Goal: Navigation & Orientation: Understand site structure

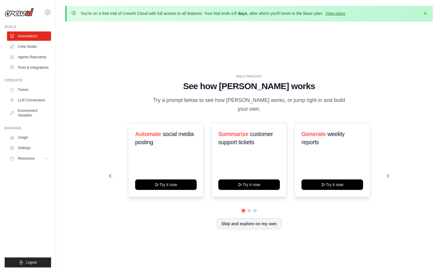
scroll to position [20, 0]
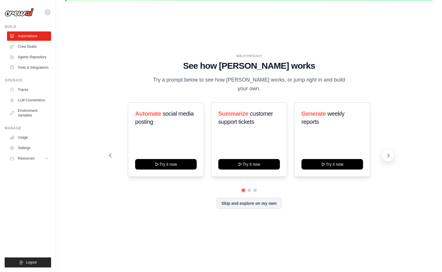
click at [386, 153] on icon at bounding box center [388, 156] width 6 height 6
click at [388, 153] on icon at bounding box center [388, 156] width 6 height 6
click at [43, 56] on link "Agents Repository" at bounding box center [30, 56] width 44 height 9
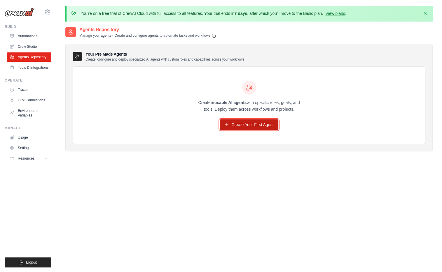
click at [238, 124] on link "Create Your First Agent" at bounding box center [248, 124] width 59 height 10
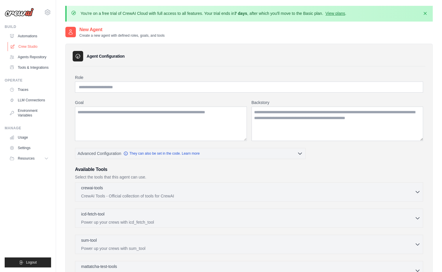
click at [25, 48] on link "Crew Studio" at bounding box center [30, 46] width 44 height 9
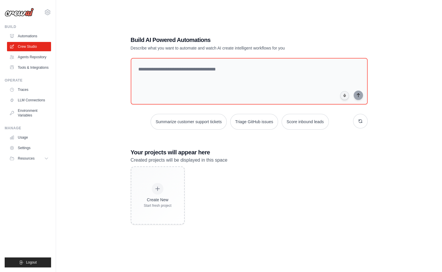
scroll to position [32, 0]
click at [117, 106] on div "Build AI Powered Automations Describe what you want to automate and watch AI cr…" at bounding box center [248, 130] width 367 height 272
click at [25, 101] on link "LLM Connections" at bounding box center [30, 100] width 44 height 9
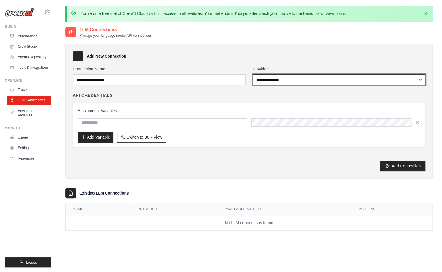
click at [301, 80] on select "**********" at bounding box center [338, 79] width 173 height 11
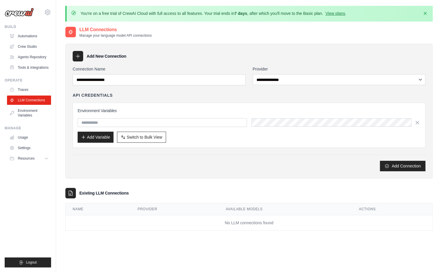
click at [296, 52] on div "Add New Connection" at bounding box center [249, 56] width 352 height 10
click at [33, 115] on link "Environment Variables" at bounding box center [30, 113] width 44 height 14
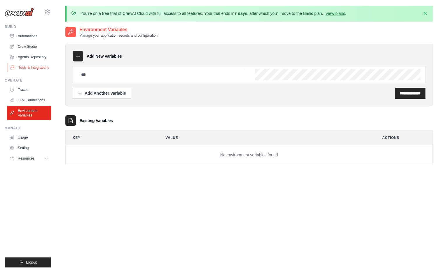
click at [31, 67] on link "Tools & Integrations" at bounding box center [30, 67] width 44 height 9
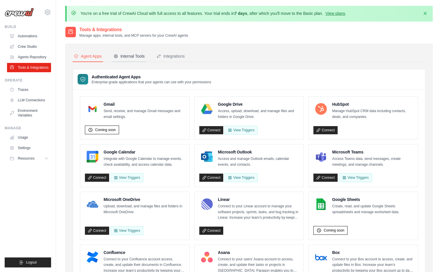
click at [134, 52] on button "Internal Tools" at bounding box center [129, 56] width 34 height 11
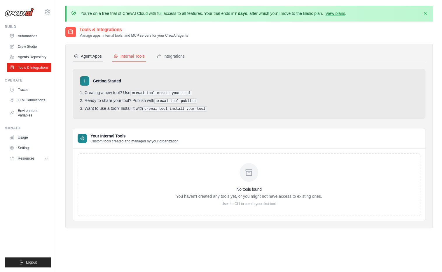
click at [80, 54] on div "Agent Apps" at bounding box center [88, 56] width 28 height 6
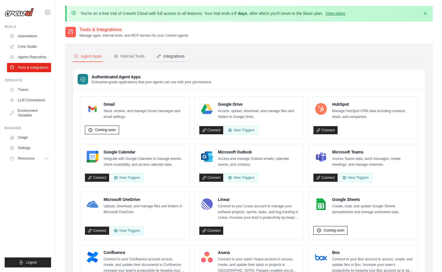
click at [171, 59] on button "Integrations" at bounding box center [170, 56] width 31 height 11
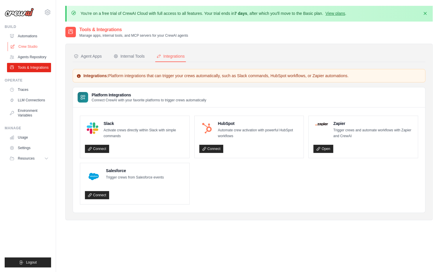
click at [37, 48] on link "Crew Studio" at bounding box center [30, 46] width 44 height 9
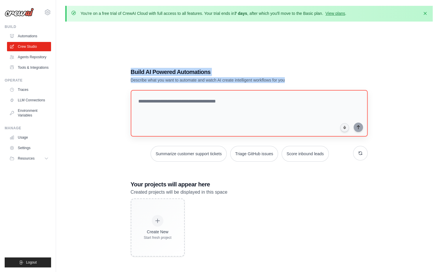
drag, startPoint x: 124, startPoint y: 72, endPoint x: 216, endPoint y: 131, distance: 109.4
click at [216, 131] on div "Build AI Powered Automations Describe what you want to automate and watch AI cr…" at bounding box center [249, 163] width 251 height 208
click at [167, 52] on div "Build AI Powered Automations Describe what you want to automate and watch AI cr…" at bounding box center [248, 162] width 367 height 272
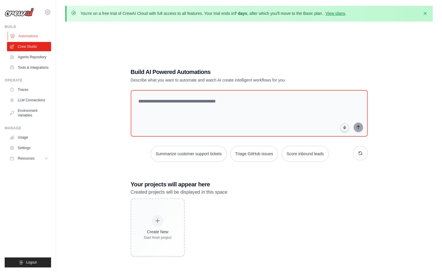
click at [31, 35] on link "Automations" at bounding box center [30, 35] width 44 height 9
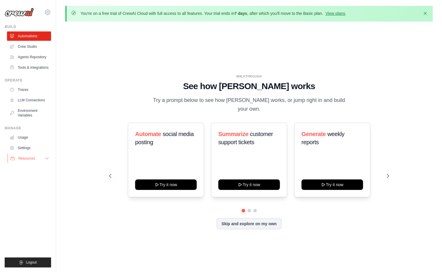
click at [44, 157] on button "Resources" at bounding box center [30, 158] width 44 height 9
click at [36, 49] on link "Crew Studio" at bounding box center [30, 46] width 44 height 9
